Goal: Task Accomplishment & Management: Manage account settings

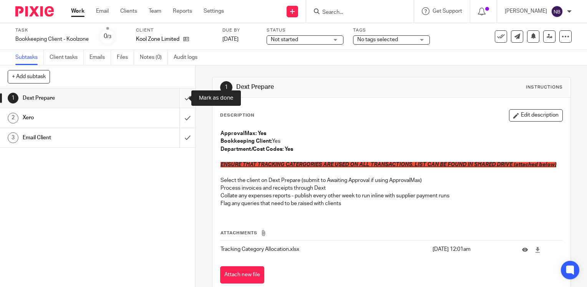
click at [179, 96] on input "submit" at bounding box center [97, 97] width 195 height 19
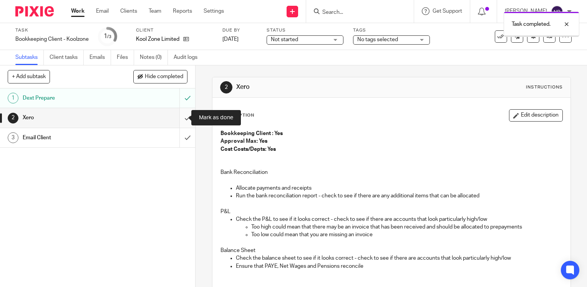
click at [181, 114] on input "submit" at bounding box center [97, 117] width 195 height 19
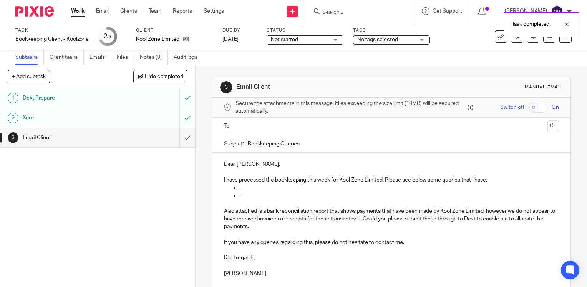
click at [240, 188] on p "." at bounding box center [400, 188] width 320 height 8
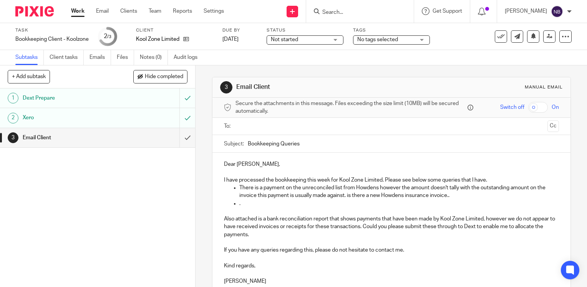
click at [256, 200] on p "." at bounding box center [400, 204] width 320 height 8
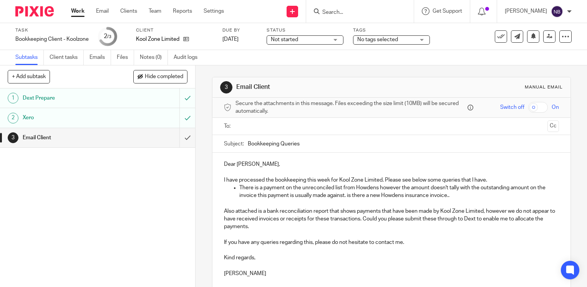
click at [258, 123] on input "text" at bounding box center [391, 126] width 306 height 9
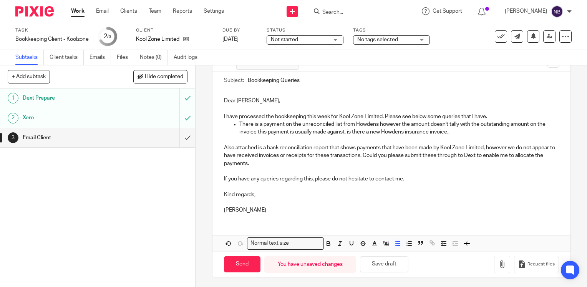
scroll to position [65, 0]
click at [499, 262] on icon "button" at bounding box center [503, 264] width 8 height 8
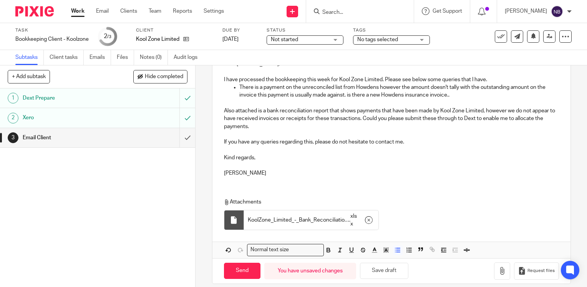
scroll to position [108, 0]
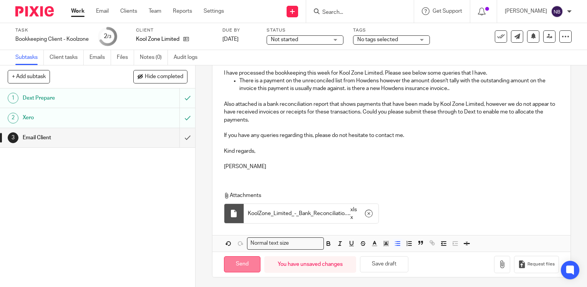
click at [246, 260] on input "Send" at bounding box center [242, 264] width 37 height 17
type input "Sent"
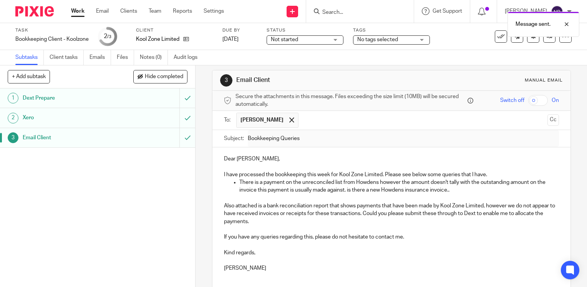
scroll to position [6, 0]
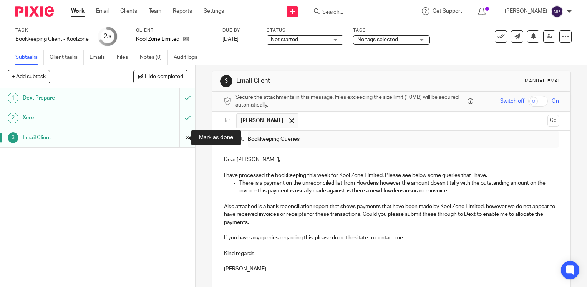
click at [179, 136] on input "submit" at bounding box center [97, 137] width 195 height 19
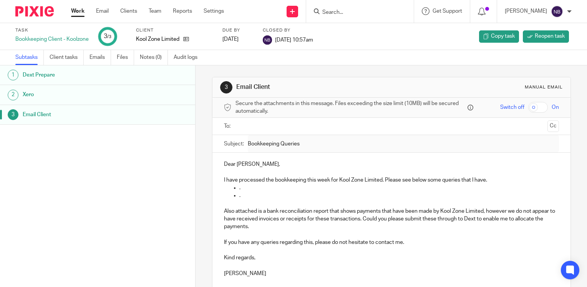
click at [74, 12] on link "Work" at bounding box center [77, 11] width 13 height 8
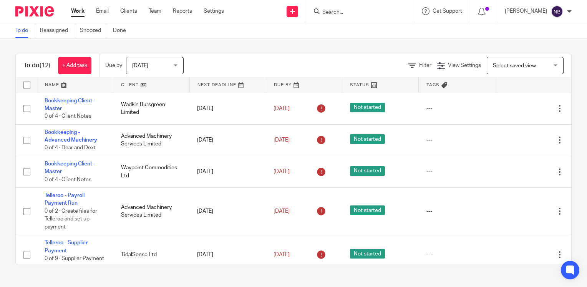
click at [137, 85] on link at bounding box center [151, 84] width 76 height 15
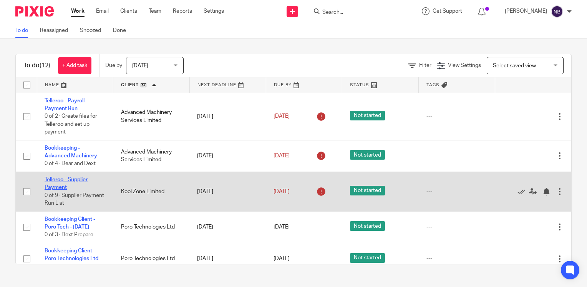
click at [64, 180] on link "Telleroo - Supplier Payment" at bounding box center [66, 183] width 43 height 13
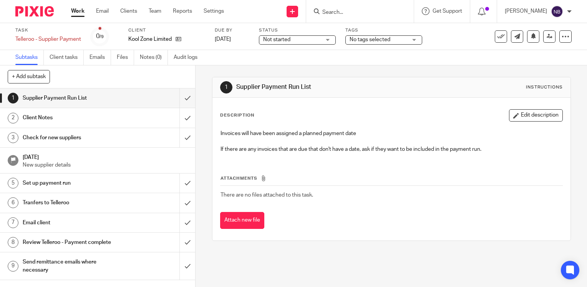
click at [77, 12] on link "Work" at bounding box center [77, 11] width 13 height 8
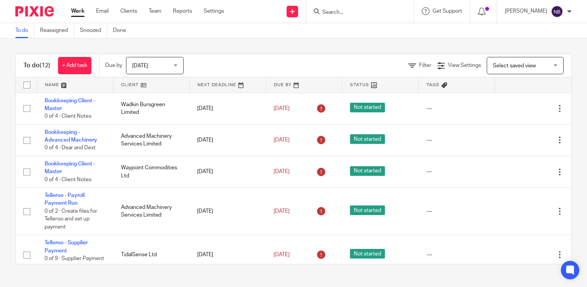
click at [126, 86] on link at bounding box center [151, 84] width 76 height 15
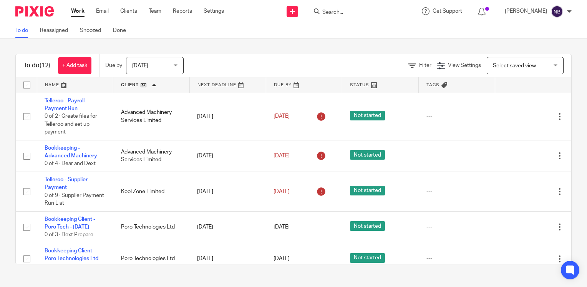
drag, startPoint x: 0, startPoint y: 0, endPoint x: 137, endPoint y: 63, distance: 150.9
click at [137, 63] on span "[DATE]" at bounding box center [140, 65] width 16 height 5
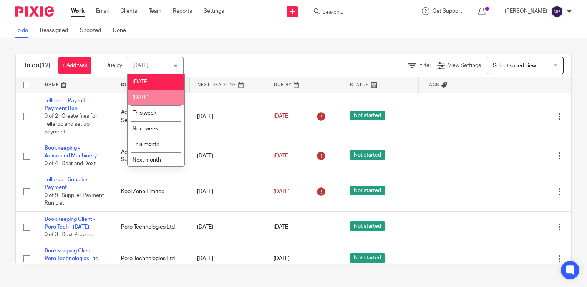
scroll to position [18, 0]
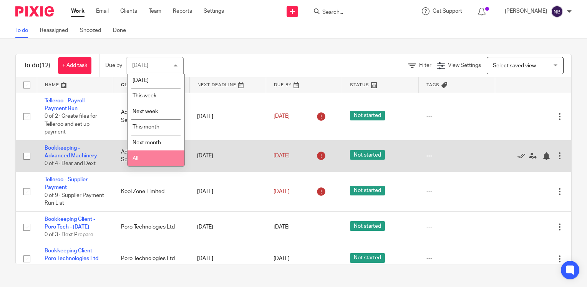
click at [136, 161] on span "All" at bounding box center [136, 158] width 6 height 5
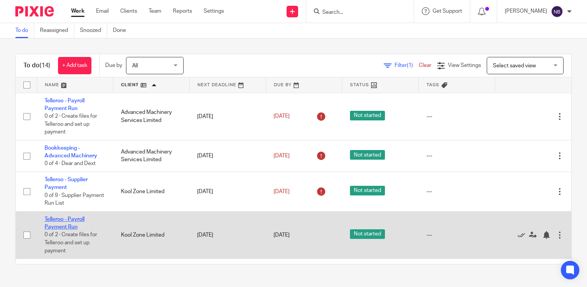
click at [60, 226] on link "Telleroo - Payroll Payment Run" at bounding box center [65, 222] width 40 height 13
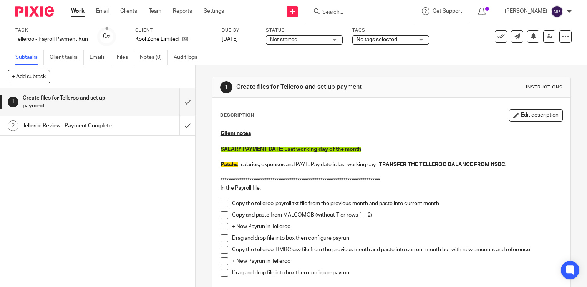
click at [223, 204] on span at bounding box center [225, 204] width 8 height 8
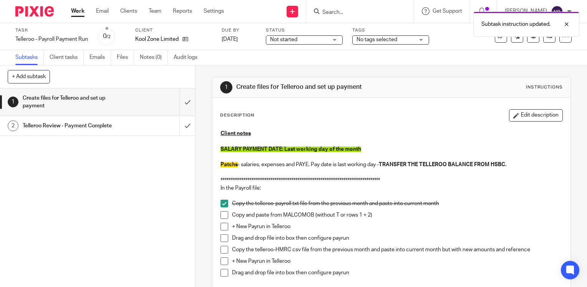
click at [225, 215] on span at bounding box center [225, 215] width 8 height 8
click at [222, 225] on span at bounding box center [225, 227] width 8 height 8
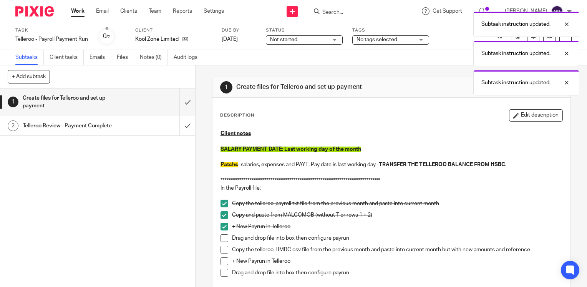
click at [222, 236] on span at bounding box center [225, 238] width 8 height 8
click at [222, 250] on span at bounding box center [225, 250] width 8 height 8
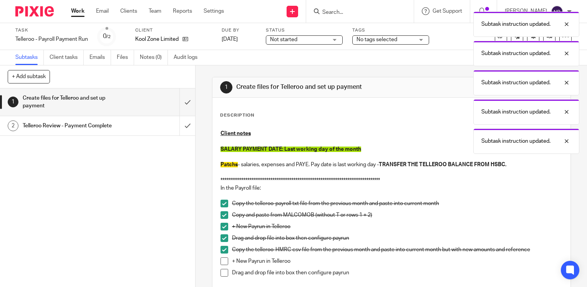
click at [222, 261] on span at bounding box center [225, 261] width 8 height 8
click at [223, 272] on span at bounding box center [225, 273] width 8 height 8
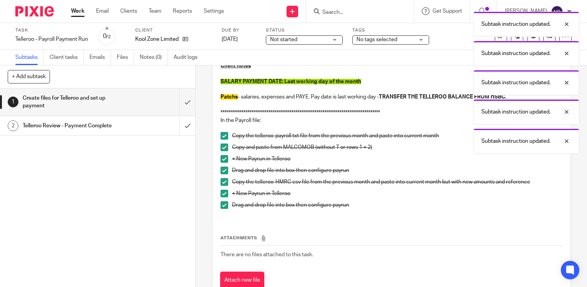
scroll to position [77, 0]
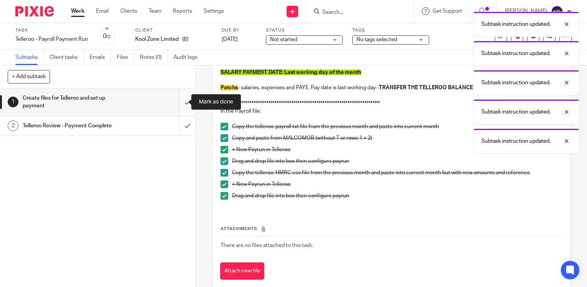
click at [178, 102] on input "submit" at bounding box center [97, 101] width 195 height 27
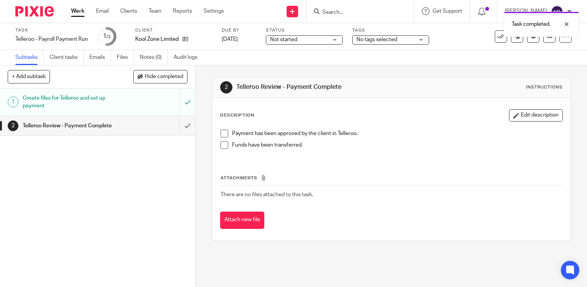
click at [222, 131] on span at bounding box center [225, 134] width 8 height 8
click at [221, 145] on span at bounding box center [225, 145] width 8 height 8
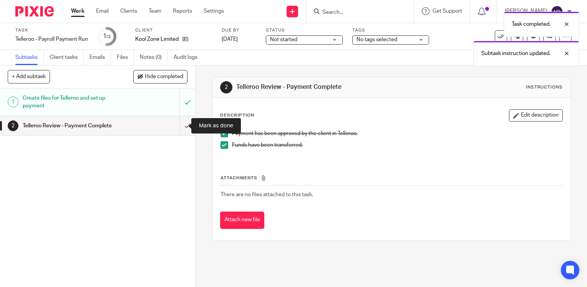
drag, startPoint x: 180, startPoint y: 128, endPoint x: 357, endPoint y: 33, distance: 201.1
click at [180, 128] on input "submit" at bounding box center [97, 125] width 195 height 19
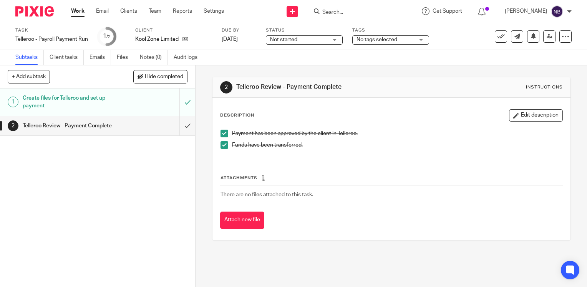
click at [174, 151] on div "1 Create files for Telleroo and set up payment 2 Telleroo Review - Payment Comp…" at bounding box center [97, 187] width 195 height 198
click at [106, 124] on h1 "Telleroo Review - Payment Complete" at bounding box center [73, 126] width 100 height 12
click at [183, 121] on input "submit" at bounding box center [97, 125] width 195 height 19
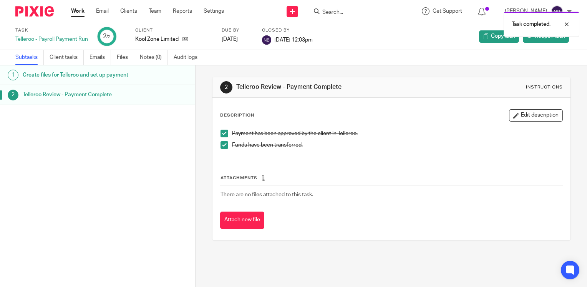
click at [71, 9] on link "Work" at bounding box center [77, 11] width 13 height 8
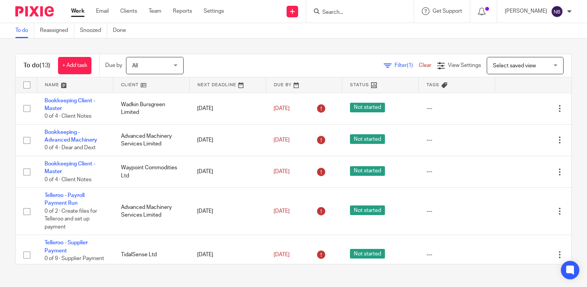
click at [128, 82] on link at bounding box center [151, 84] width 76 height 15
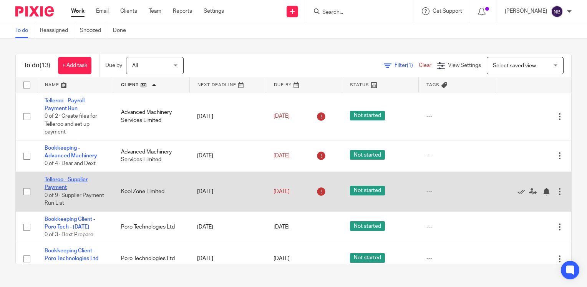
click at [60, 187] on link "Telleroo - Supplier Payment" at bounding box center [66, 183] width 43 height 13
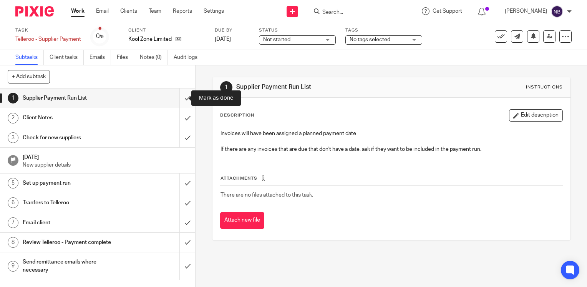
click at [180, 99] on input "submit" at bounding box center [97, 97] width 195 height 19
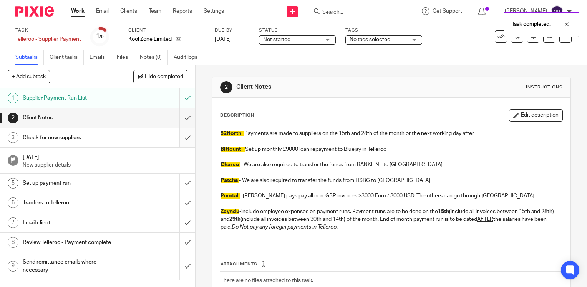
click at [175, 137] on input "submit" at bounding box center [97, 137] width 195 height 19
click at [178, 115] on input "submit" at bounding box center [97, 117] width 195 height 19
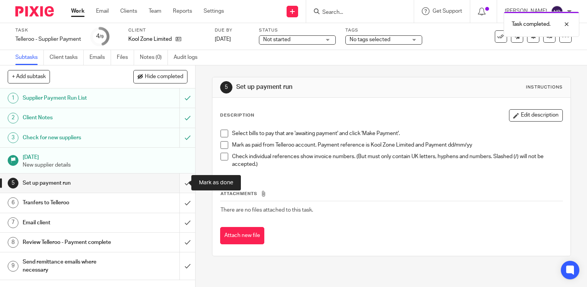
click at [177, 185] on input "submit" at bounding box center [97, 182] width 195 height 19
click at [178, 201] on input "submit" at bounding box center [97, 202] width 195 height 19
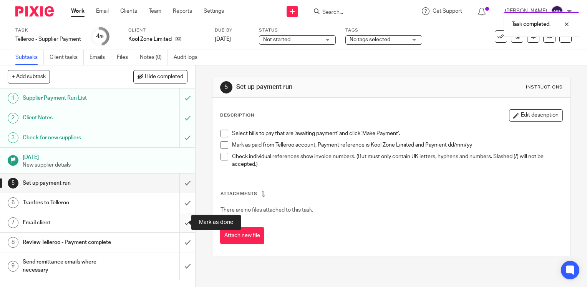
click at [180, 223] on input "submit" at bounding box center [97, 222] width 195 height 19
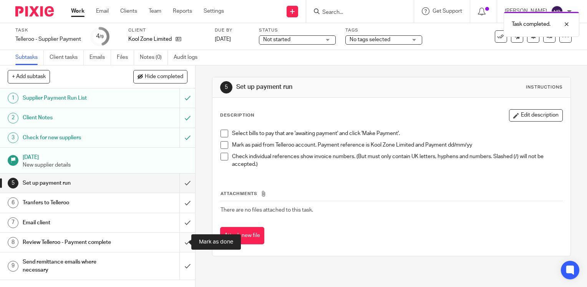
click at [181, 243] on input "submit" at bounding box center [97, 242] width 195 height 19
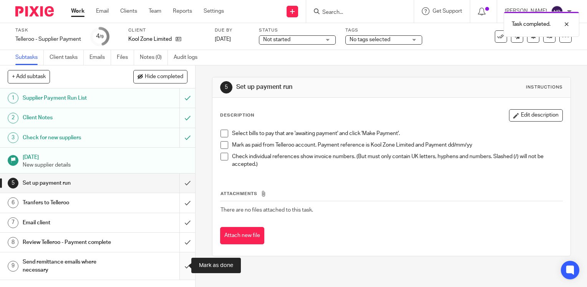
click at [185, 263] on input "submit" at bounding box center [97, 265] width 195 height 27
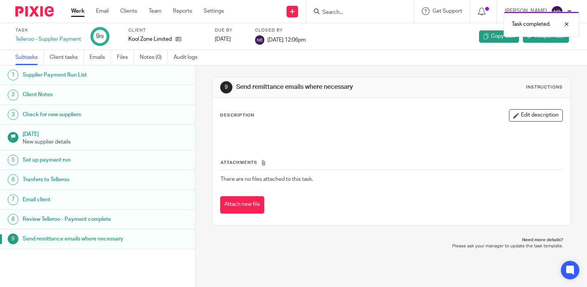
click at [73, 11] on link "Work" at bounding box center [77, 11] width 13 height 8
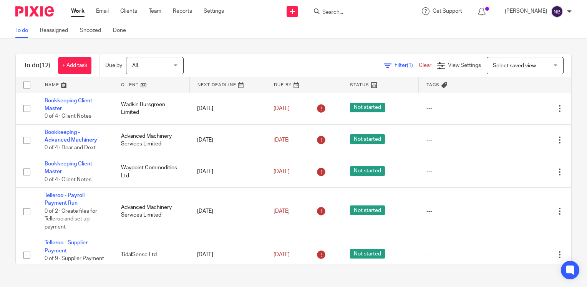
click at [137, 86] on link at bounding box center [151, 84] width 76 height 15
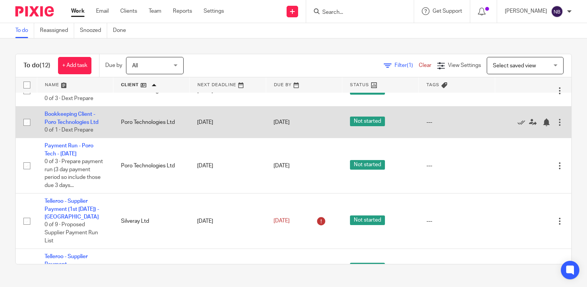
scroll to position [115, 0]
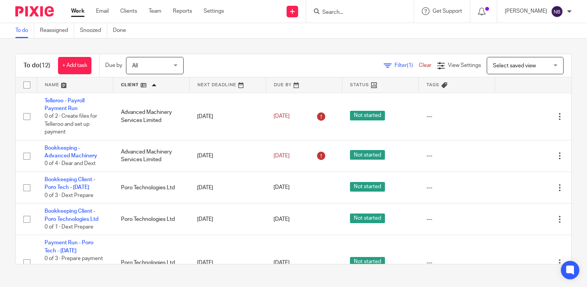
click at [389, 16] on div at bounding box center [360, 11] width 108 height 23
click at [385, 13] on input "Search" at bounding box center [356, 12] width 69 height 7
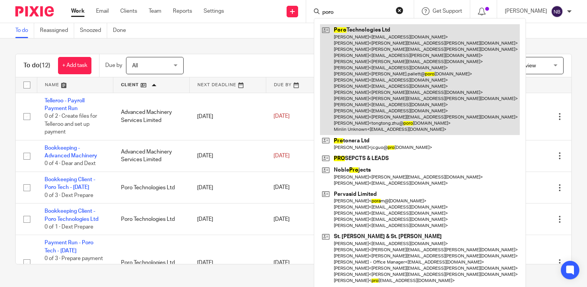
type input "poro"
click at [420, 42] on link at bounding box center [420, 79] width 200 height 110
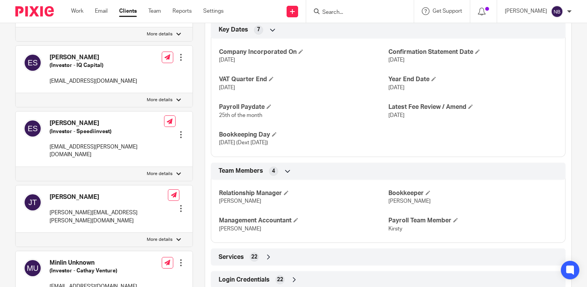
scroll to position [538, 0]
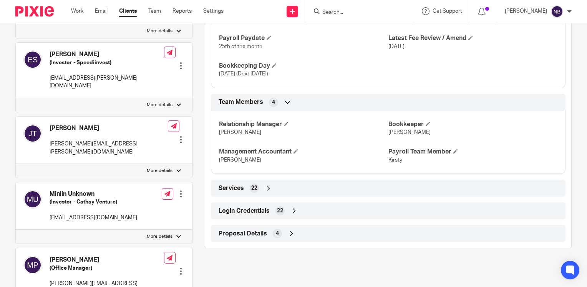
click at [294, 215] on icon at bounding box center [295, 211] width 8 height 8
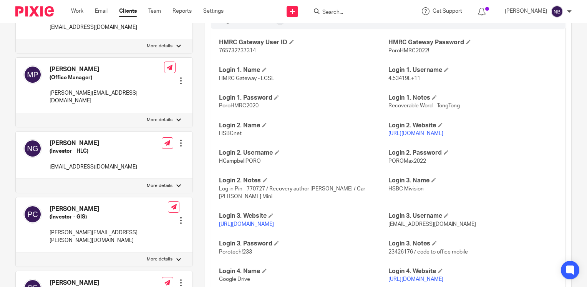
scroll to position [743, 0]
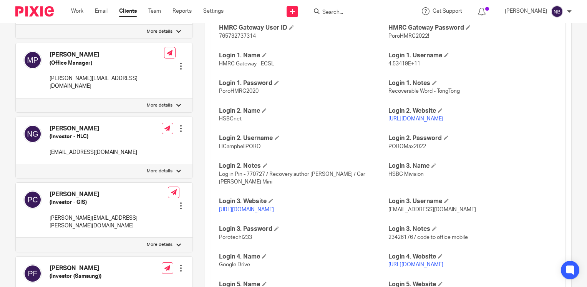
drag, startPoint x: 452, startPoint y: 124, endPoint x: 384, endPoint y: 128, distance: 67.8
click at [389, 123] on p "[URL][DOMAIN_NAME]" at bounding box center [473, 119] width 169 height 8
copy link "[URL][DOMAIN_NAME]"
drag, startPoint x: 263, startPoint y: 155, endPoint x: 218, endPoint y: 155, distance: 44.6
click at [219, 150] on p "HCampbellPORO" at bounding box center [303, 147] width 169 height 8
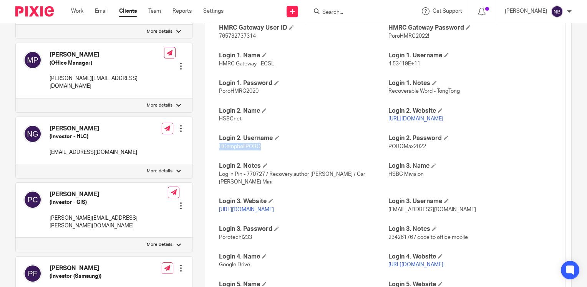
copy span "HCampbellPORO"
click at [274, 212] on link "[URL][DOMAIN_NAME]" at bounding box center [246, 208] width 55 height 5
drag, startPoint x: 351, startPoint y: 216, endPoint x: 218, endPoint y: 217, distance: 133.0
click at [219, 213] on p "[URL][DOMAIN_NAME]" at bounding box center [303, 209] width 169 height 8
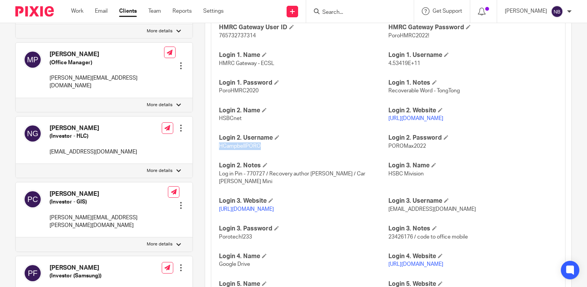
copy link "[URL][DOMAIN_NAME]"
drag, startPoint x: 467, startPoint y: 217, endPoint x: 385, endPoint y: 218, distance: 81.5
click at [389, 212] on span "[EMAIL_ADDRESS][DOMAIN_NAME]" at bounding box center [433, 208] width 88 height 5
copy span "[EMAIL_ADDRESS][DOMAIN_NAME]"
drag, startPoint x: 251, startPoint y: 244, endPoint x: 217, endPoint y: 243, distance: 34.2
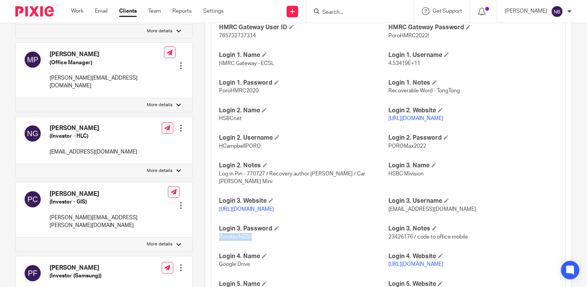
click at [219, 241] on p "Porotech!233" at bounding box center [303, 237] width 169 height 8
copy span "Porotech!233"
click at [253, 241] on p "Porotech!233" at bounding box center [303, 237] width 169 height 8
drag, startPoint x: 250, startPoint y: 242, endPoint x: 218, endPoint y: 242, distance: 32.3
click at [219, 241] on p "Porotech!233" at bounding box center [303, 237] width 169 height 8
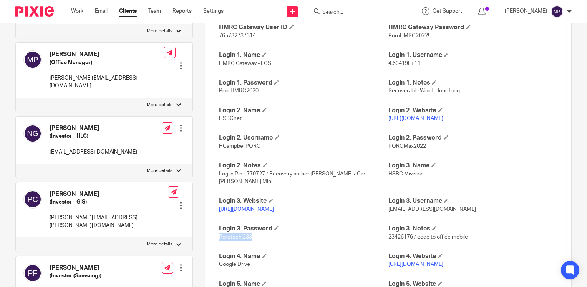
copy span "Porotech!233"
